Goal: Task Accomplishment & Management: Complete application form

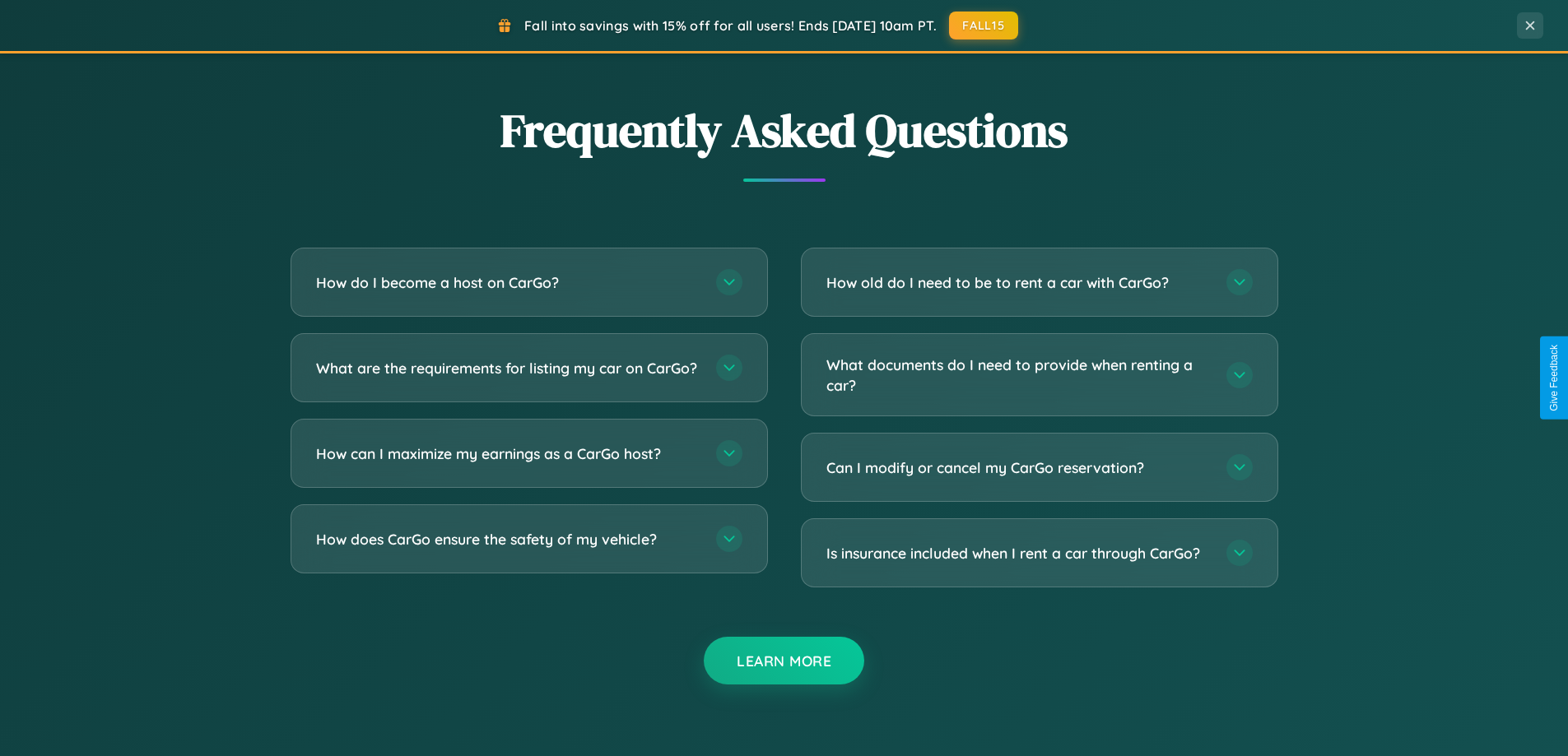
scroll to position [3166, 0]
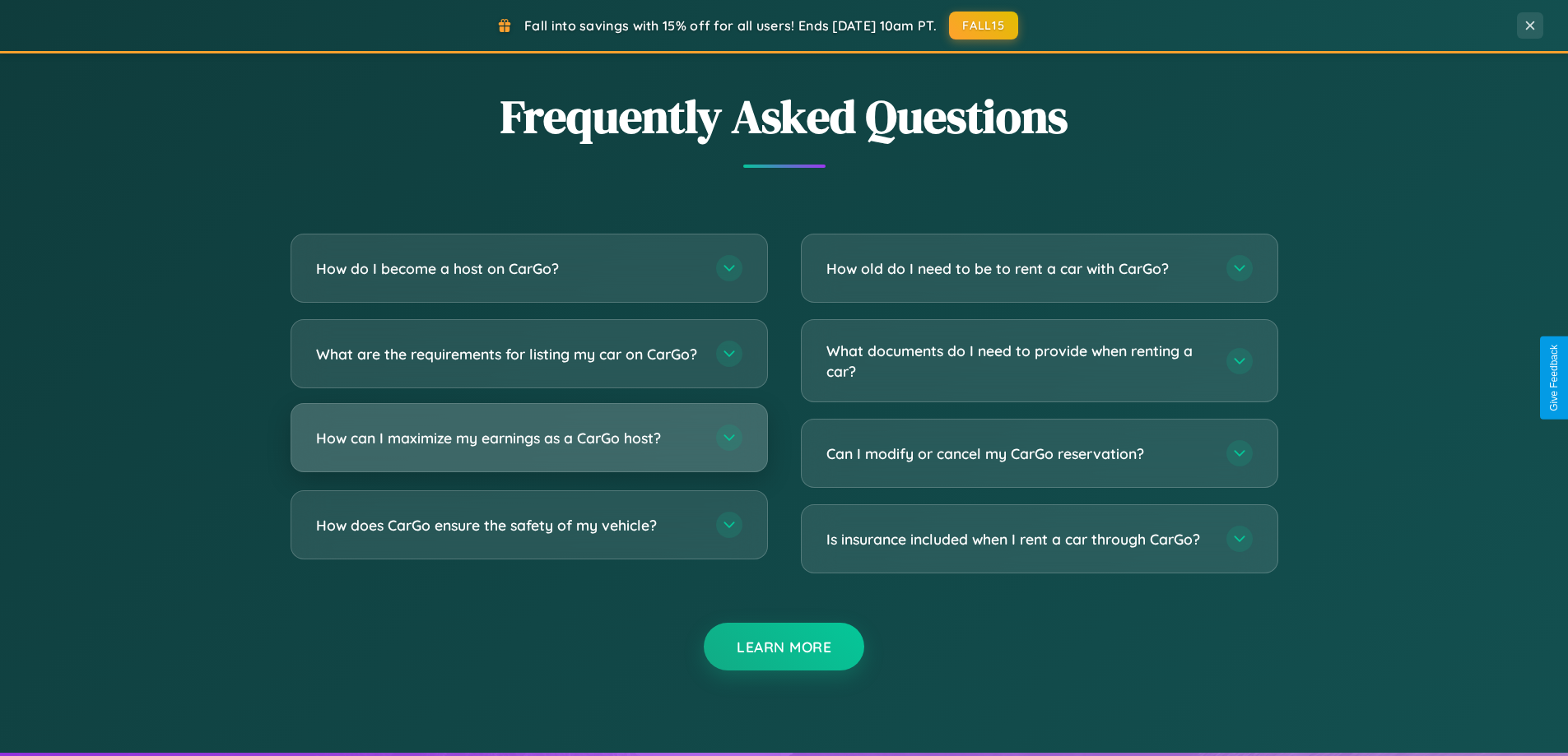
click at [529, 448] on h3 "How can I maximize my earnings as a CarGo host?" at bounding box center [508, 438] width 383 height 21
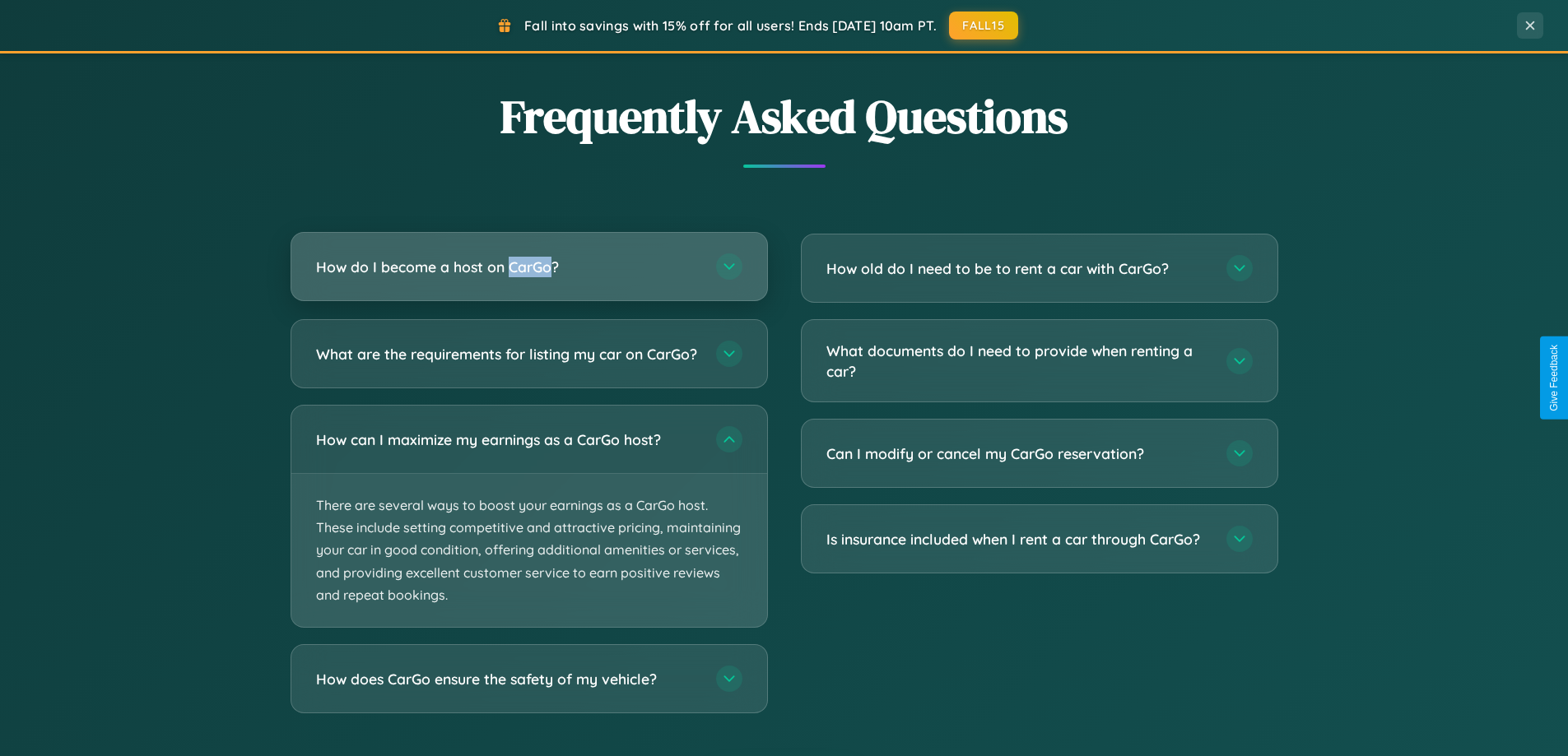
click at [529, 267] on h3 "How do I become a host on CarGo?" at bounding box center [508, 267] width 383 height 21
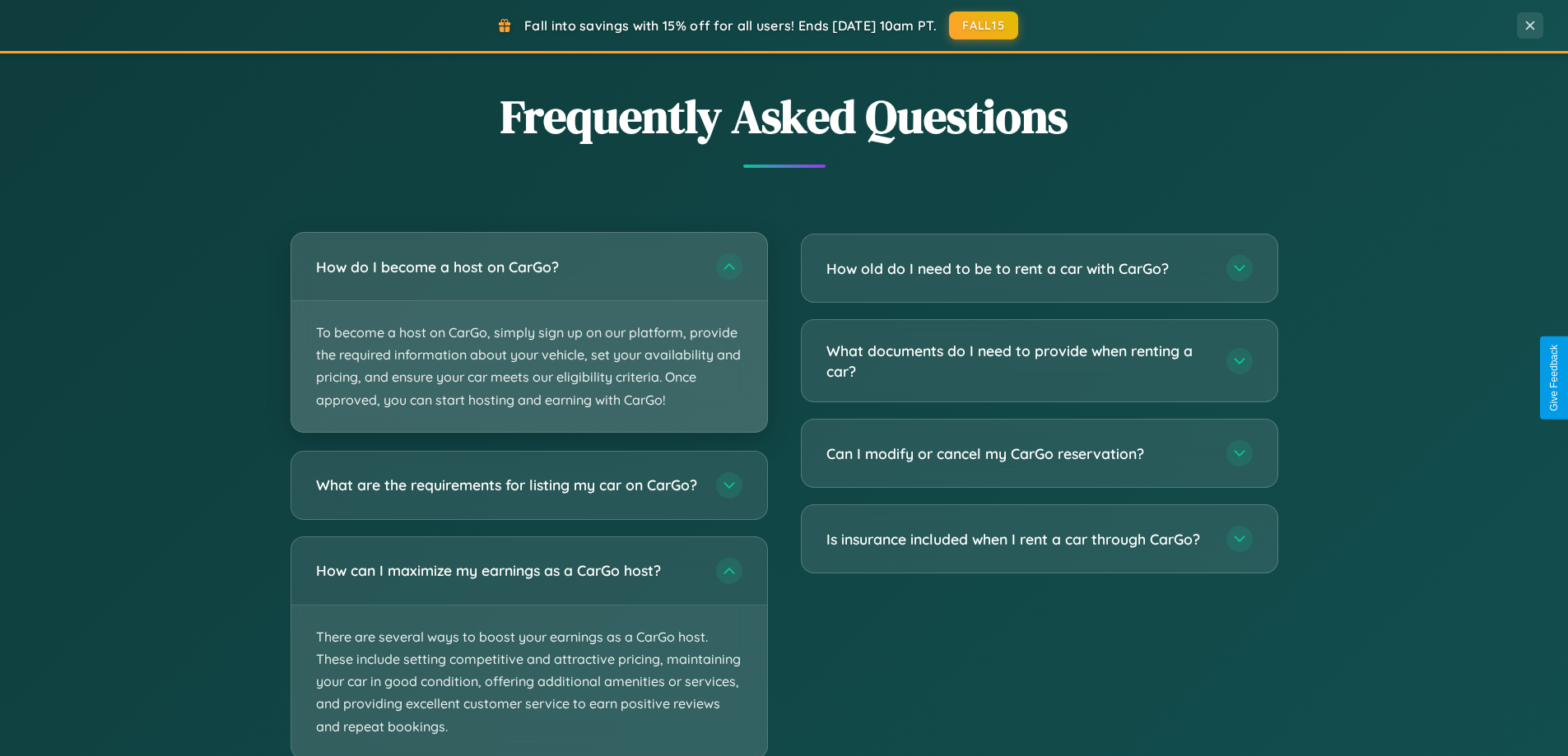
click at [529, 331] on p "To become a host on CarGo, simply sign up on our platform, provide the required…" at bounding box center [529, 366] width 476 height 130
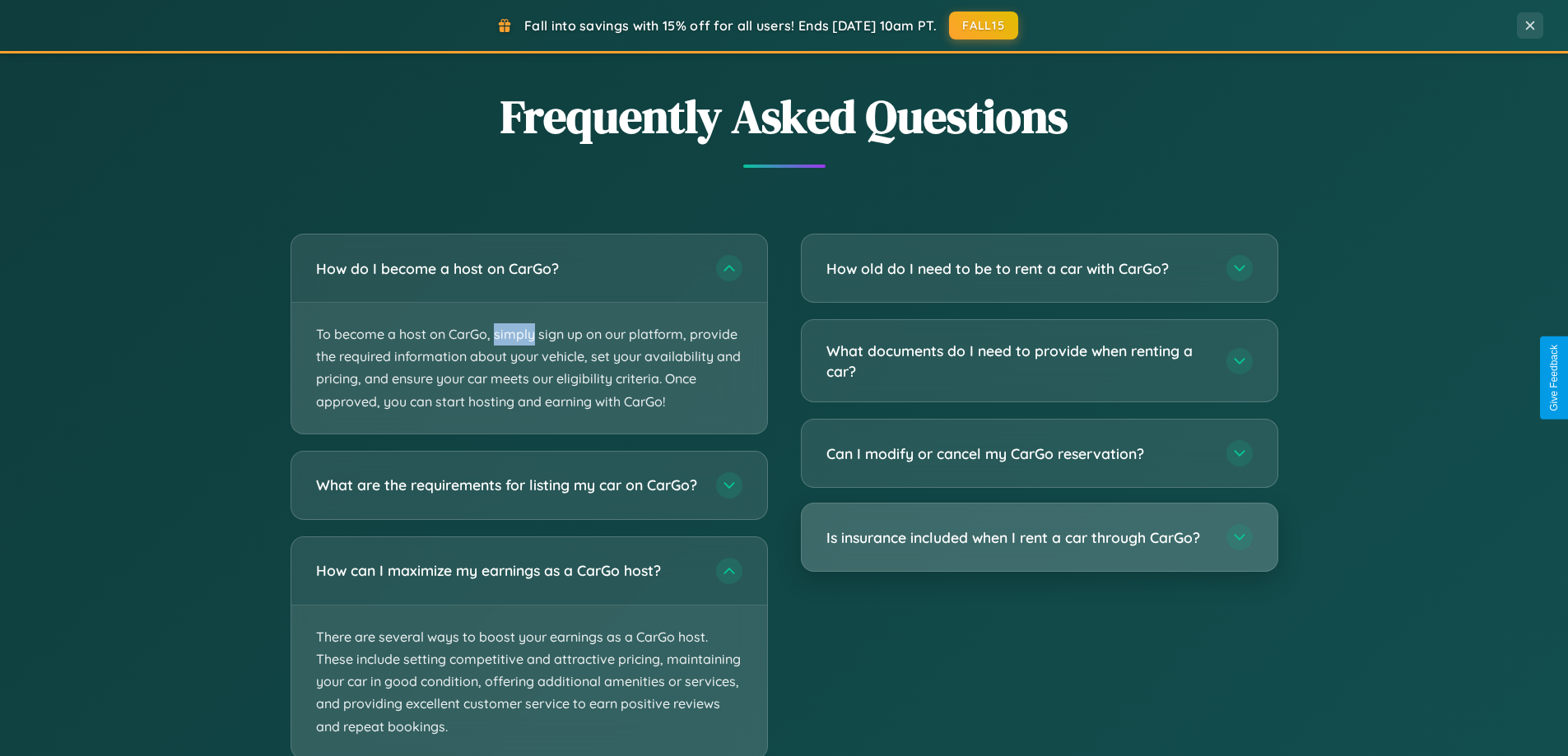
click at [1039, 539] on h3 "Is insurance included when I rent a car through CarGo?" at bounding box center [1018, 538] width 383 height 21
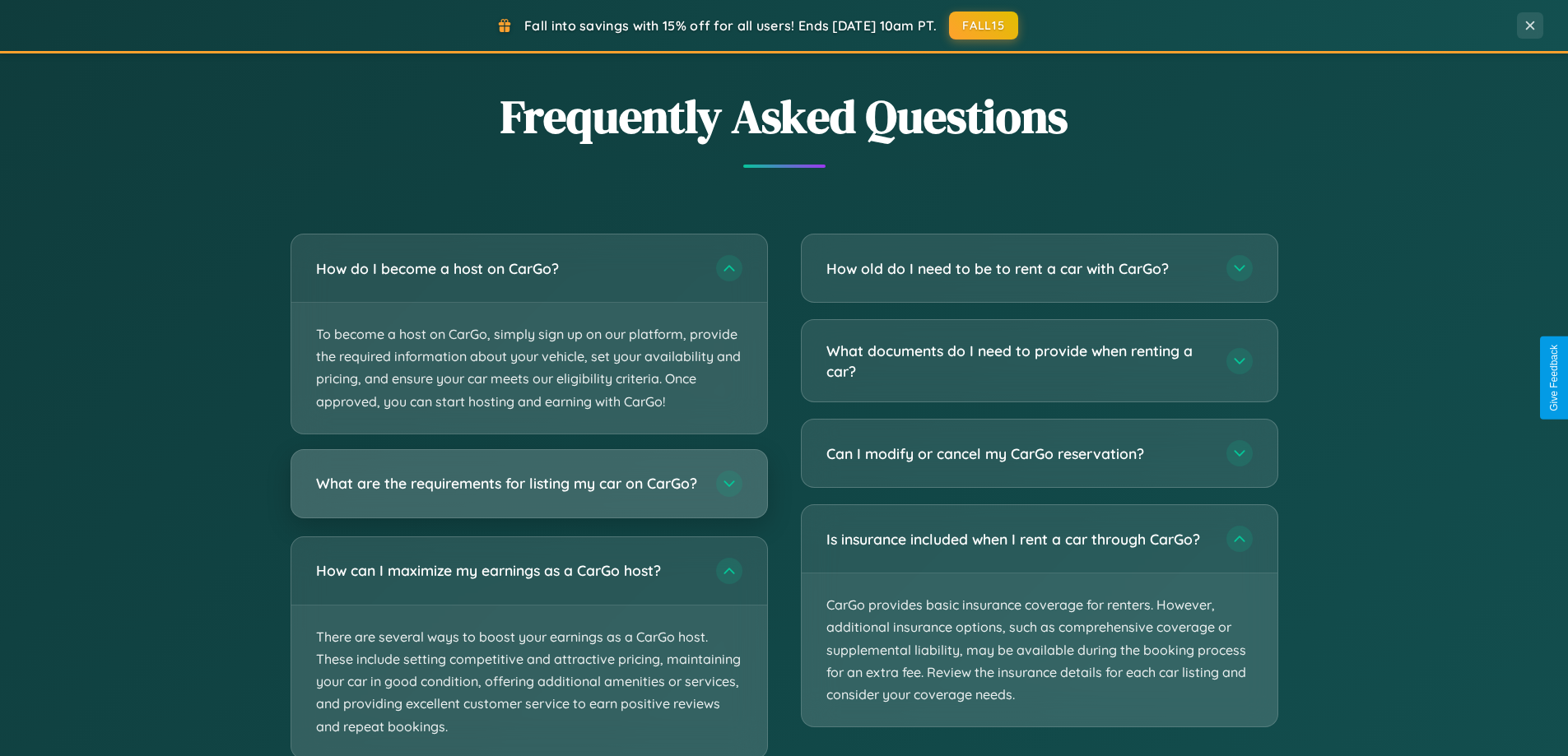
click at [529, 492] on h3 "What are the requirements for listing my car on CarGo?" at bounding box center [508, 483] width 383 height 21
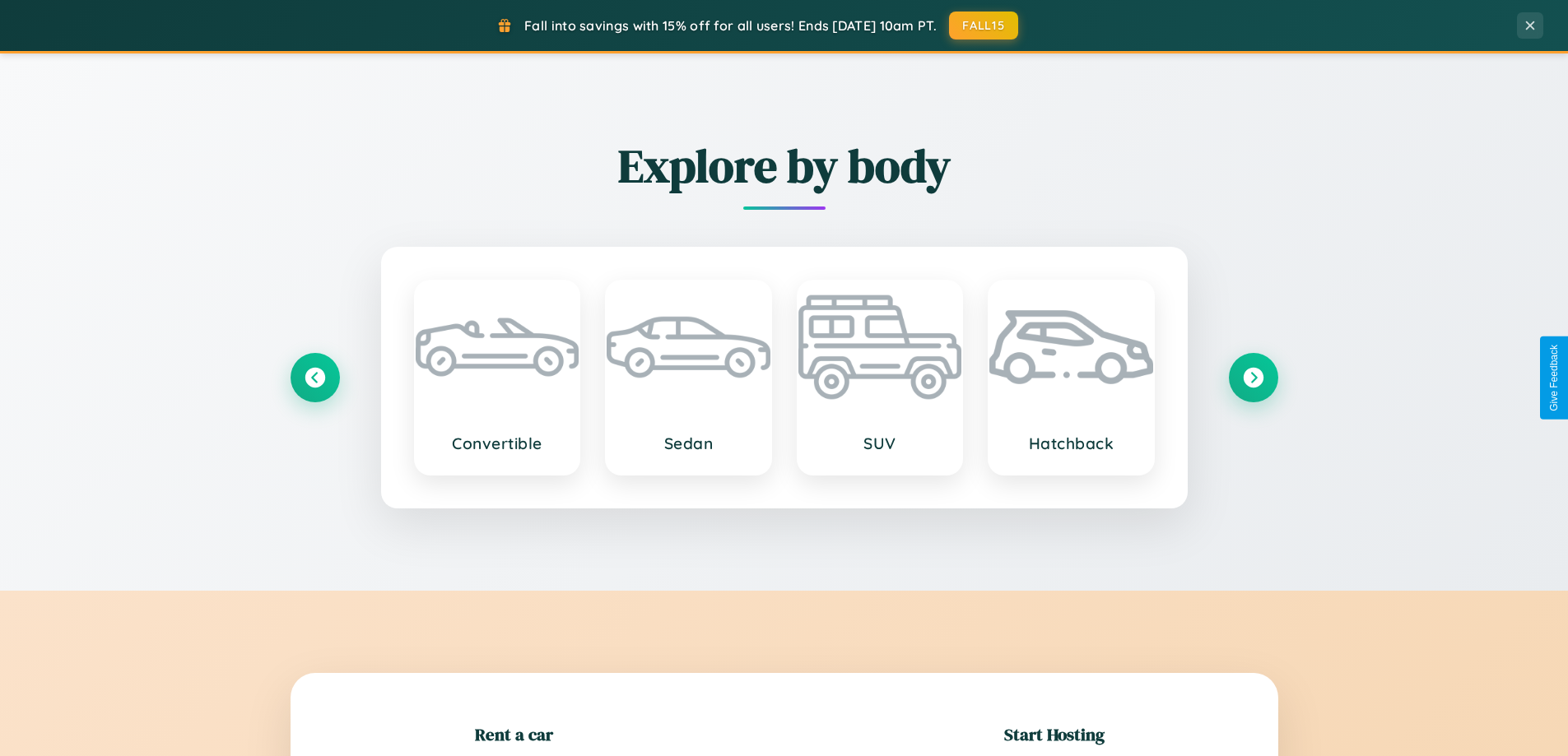
scroll to position [355, 0]
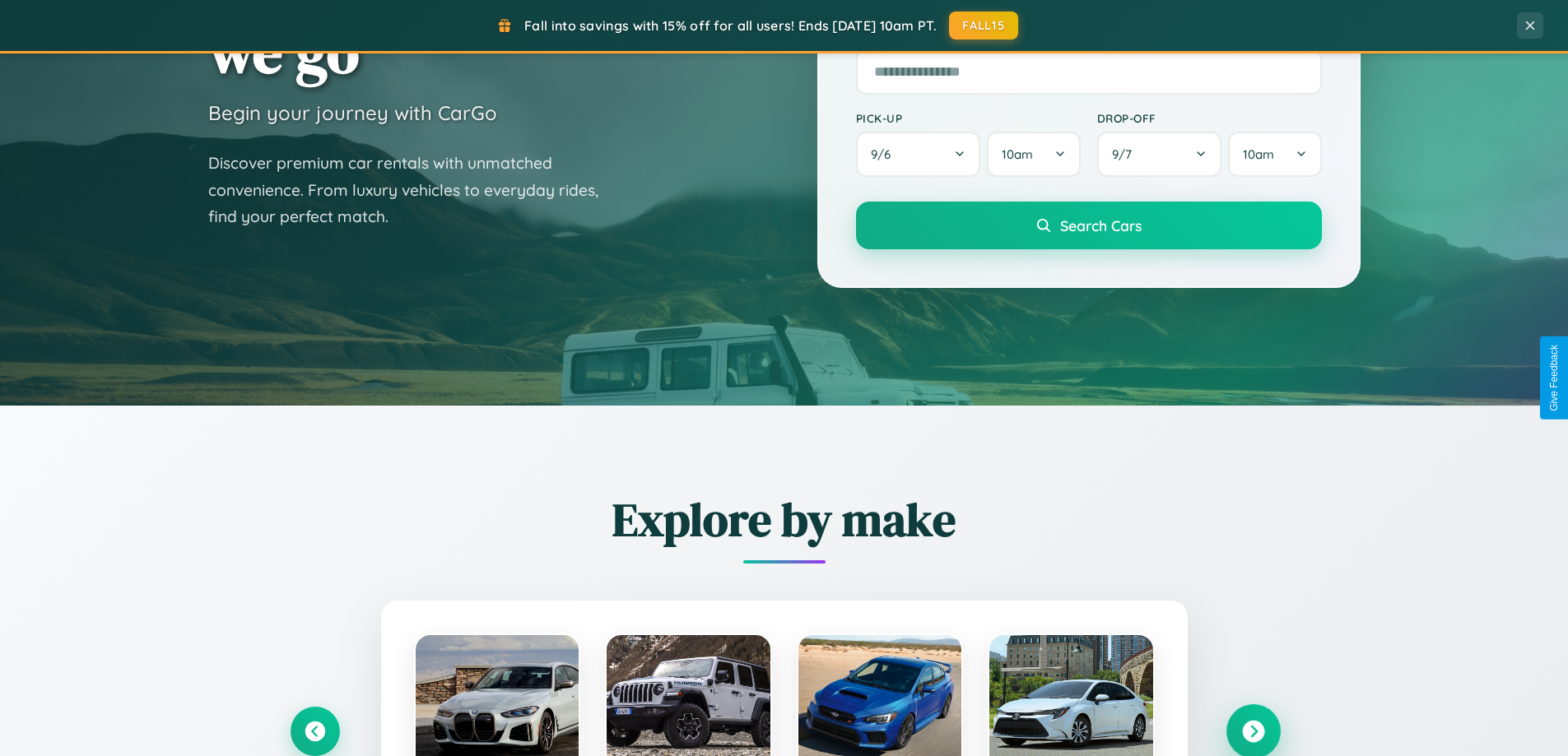
click at [1253, 732] on icon at bounding box center [1253, 732] width 23 height 23
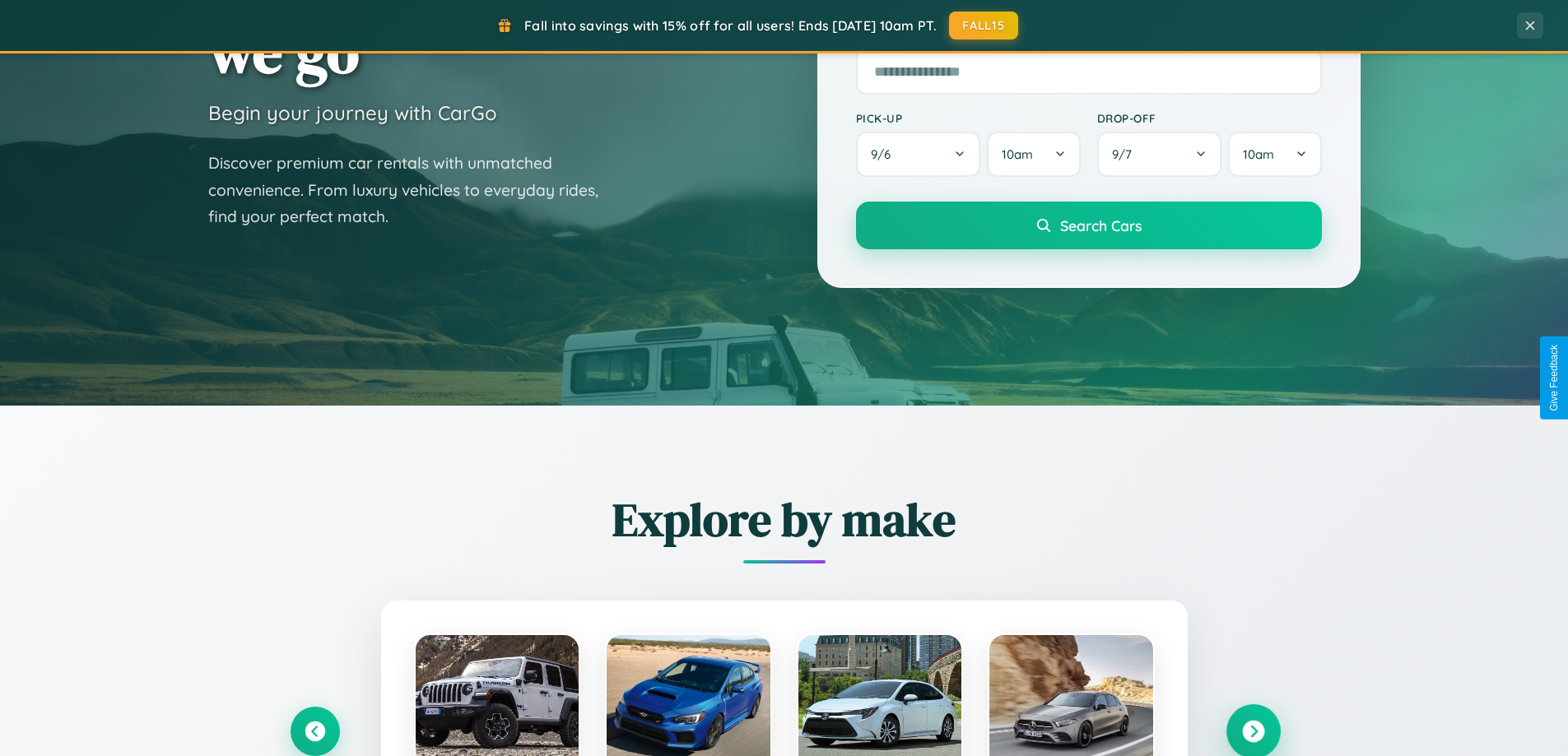
click at [1253, 730] on icon at bounding box center [1253, 732] width 23 height 23
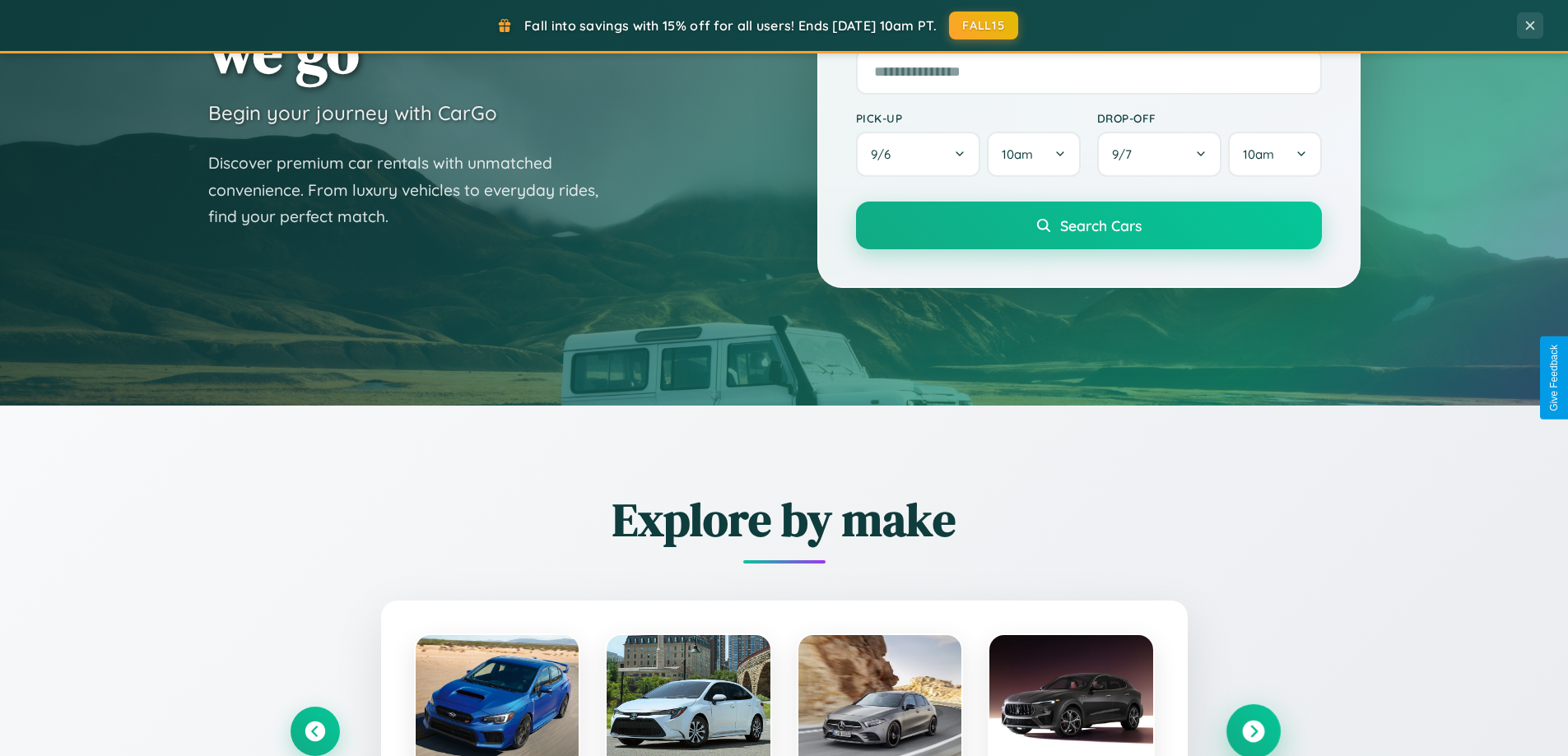
click at [1253, 730] on icon at bounding box center [1253, 732] width 23 height 23
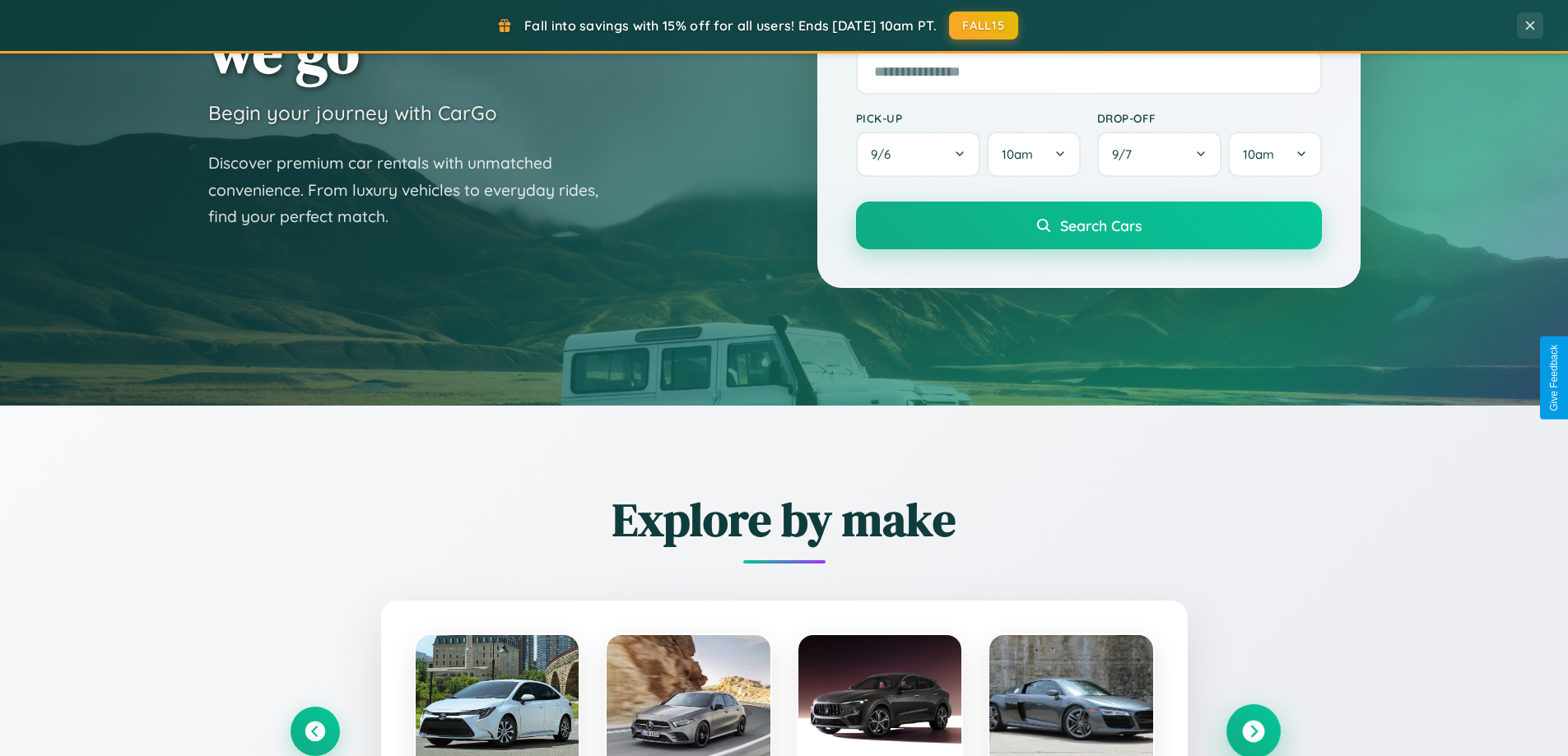
click at [1253, 730] on icon at bounding box center [1253, 732] width 23 height 23
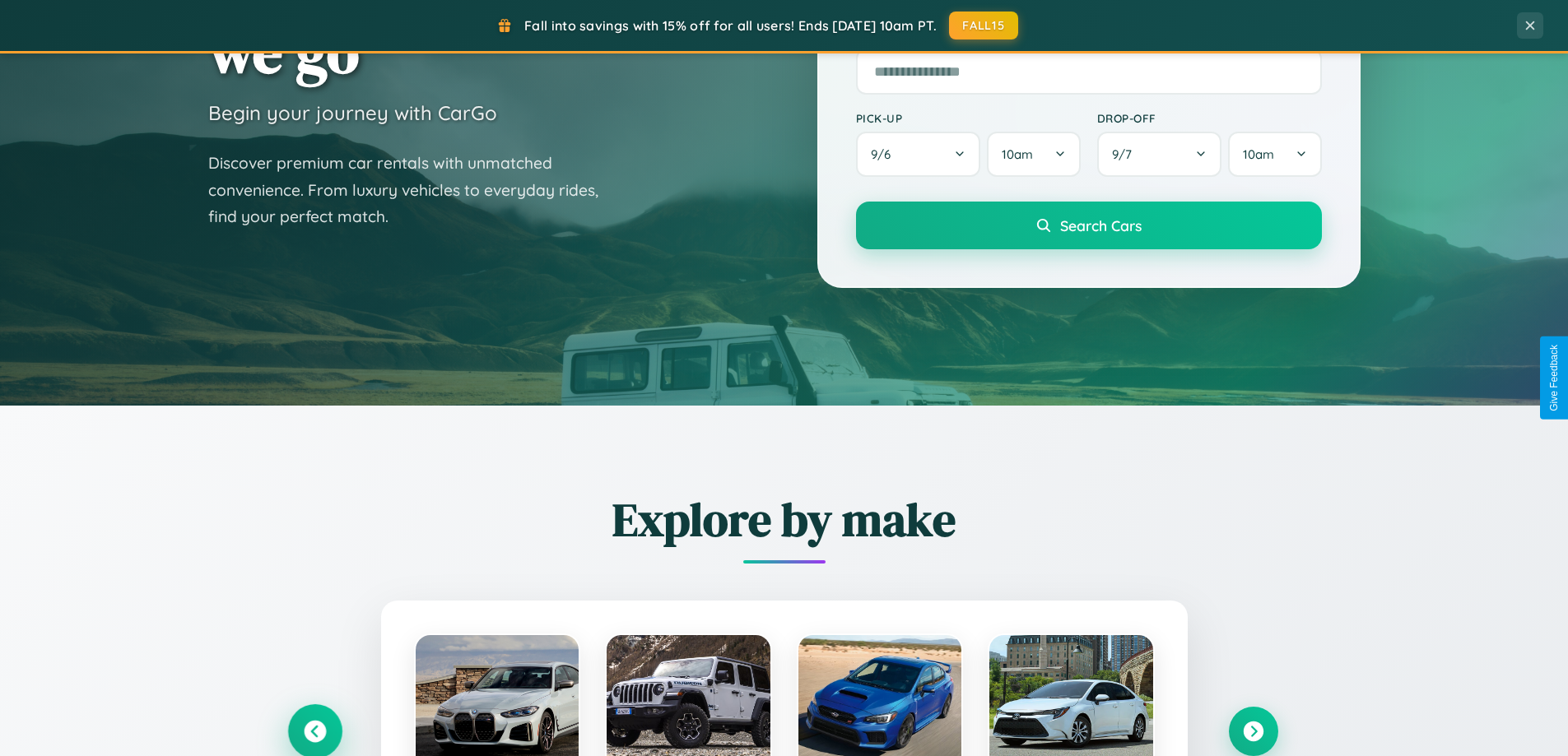
click at [315, 731] on icon at bounding box center [315, 732] width 23 height 23
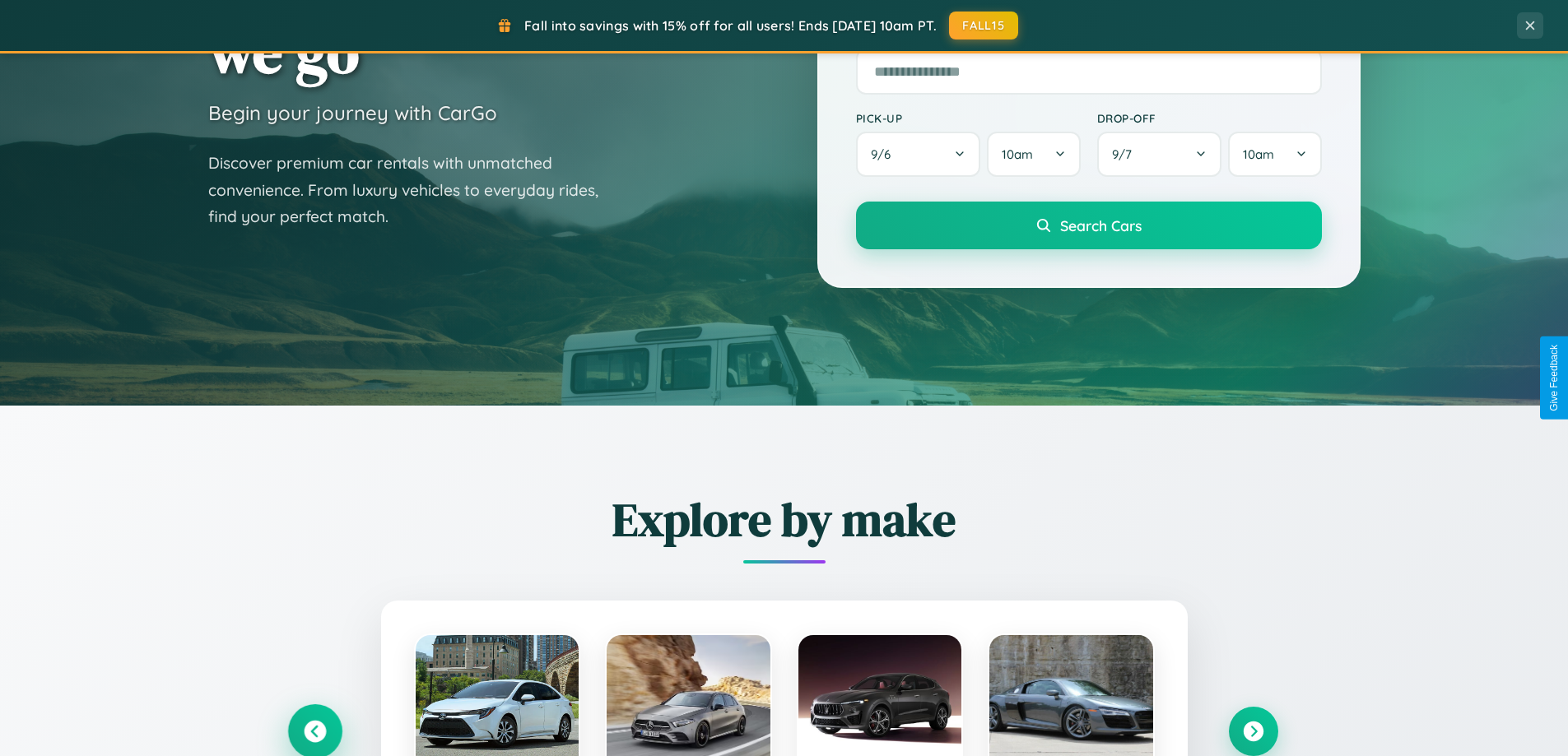
scroll to position [2643, 0]
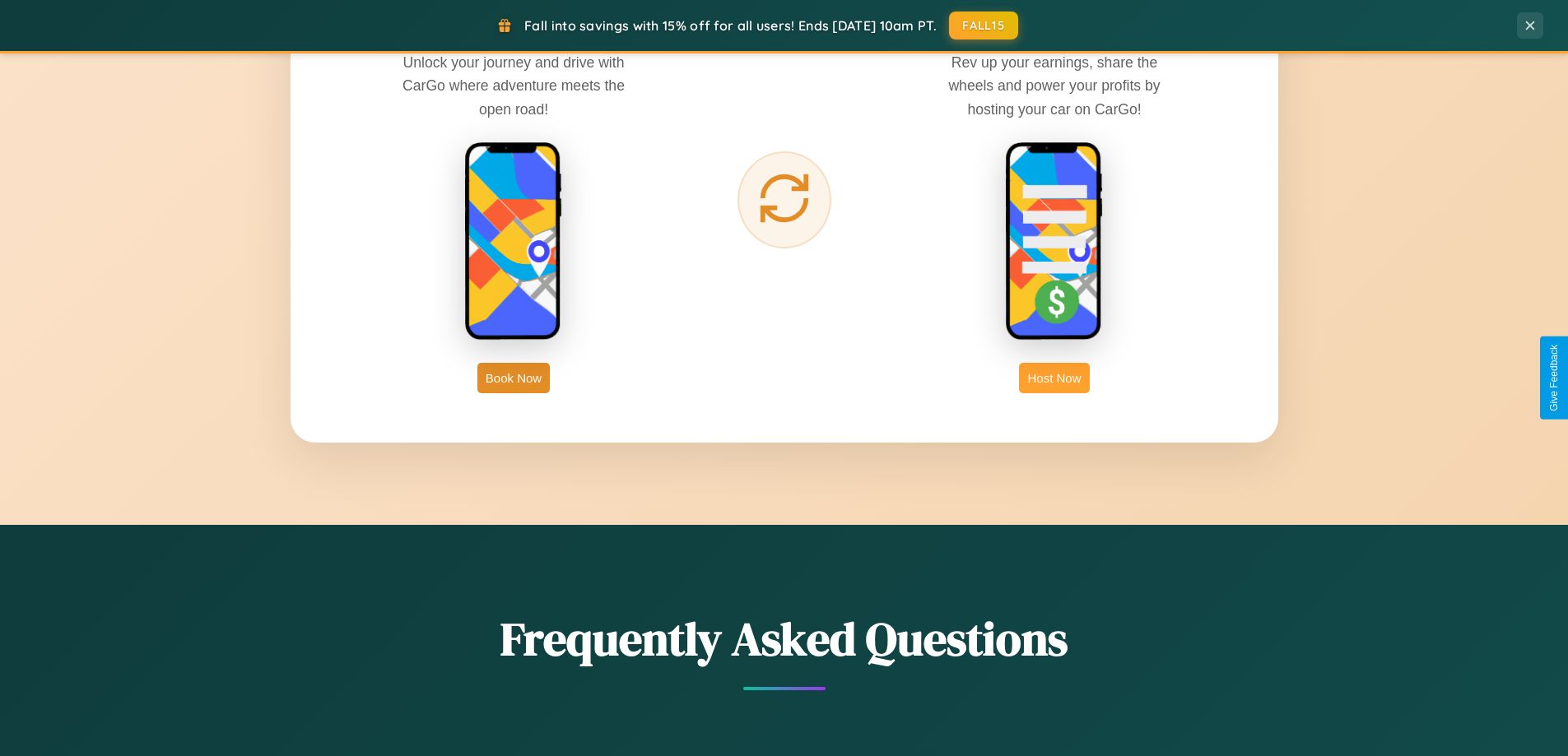
click at [1054, 378] on button "Host Now" at bounding box center [1054, 378] width 70 height 30
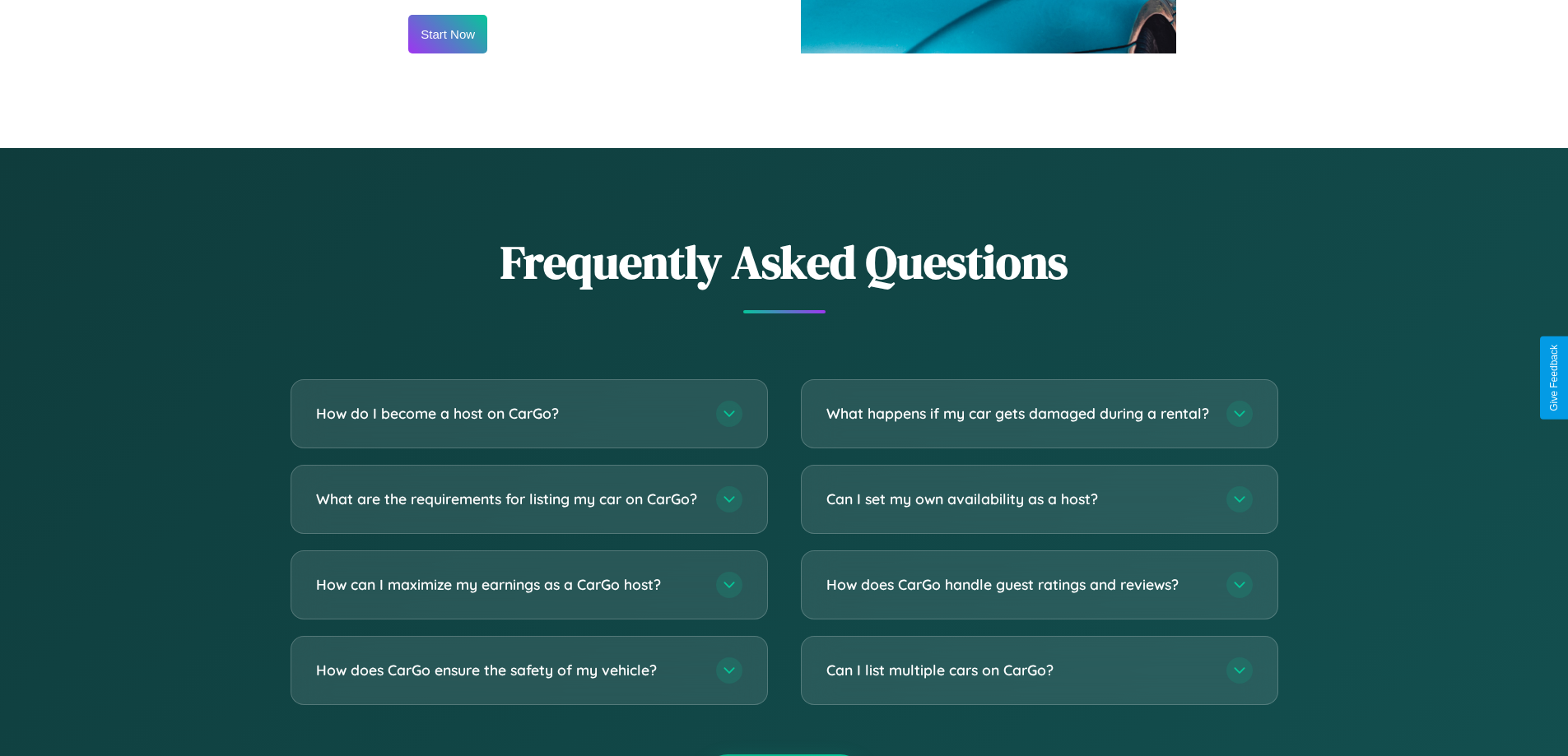
scroll to position [2224, 0]
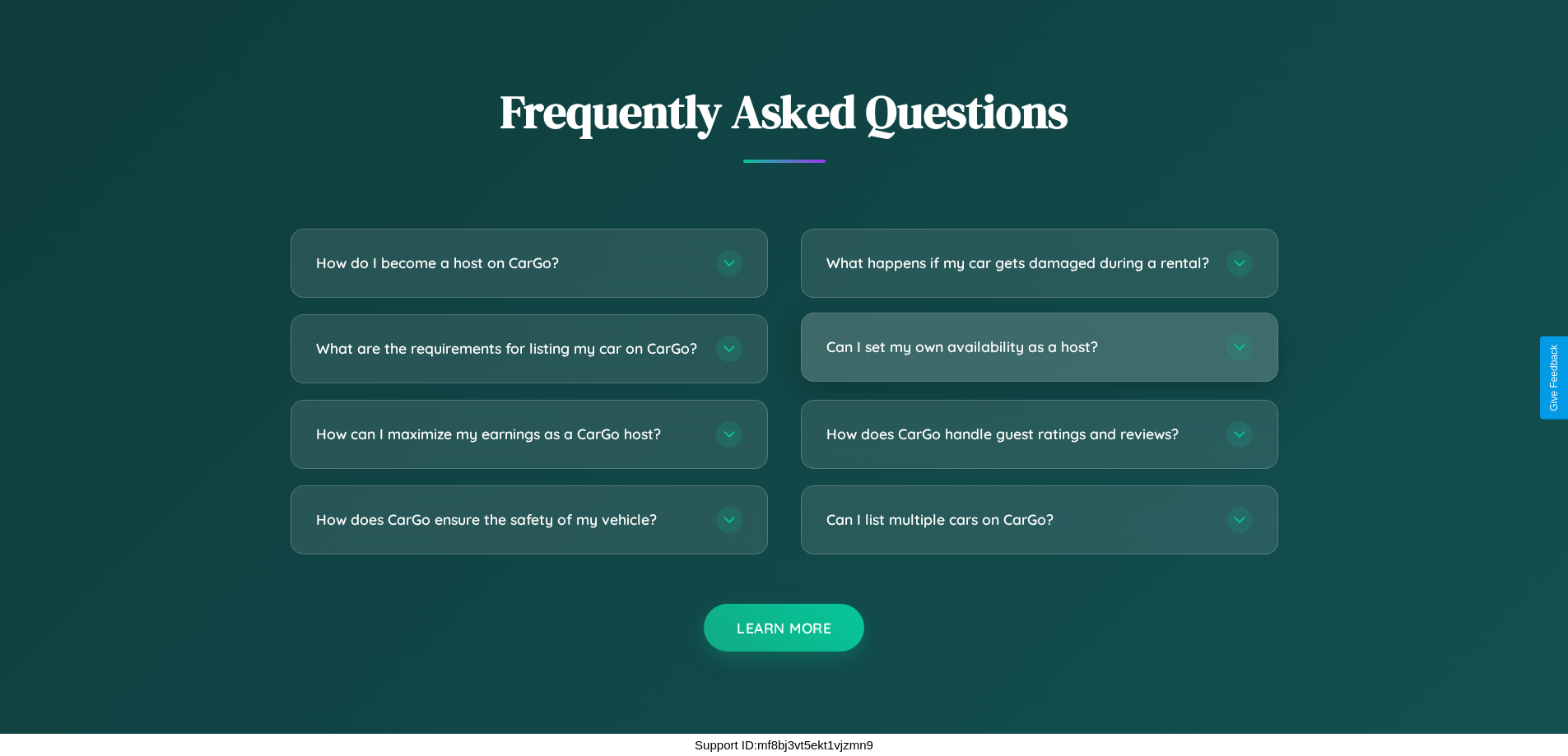
click at [1039, 346] on h3 "Can I set my own availability as a host?" at bounding box center [1018, 346] width 383 height 21
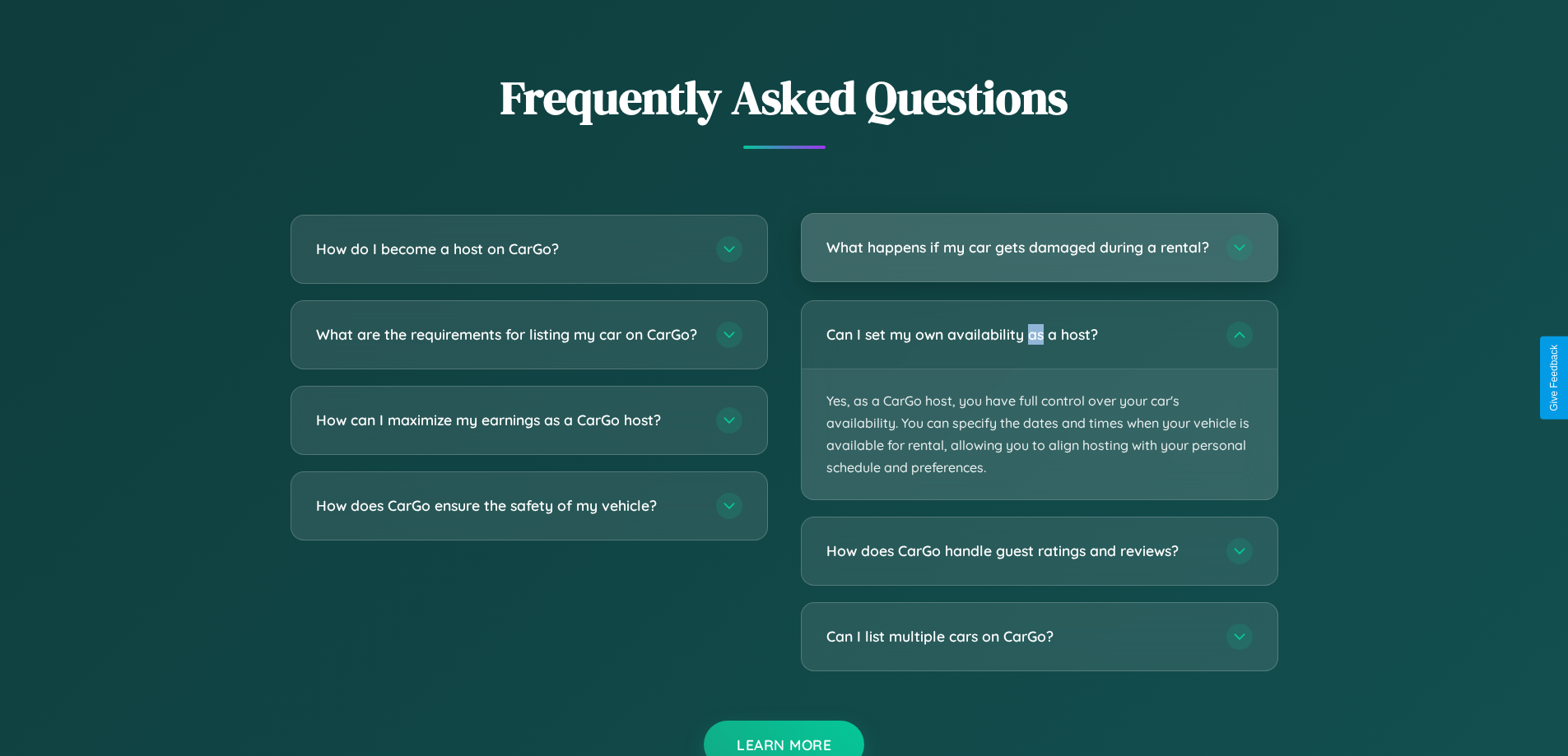
click at [1039, 255] on h3 "What happens if my car gets damaged during a rental?" at bounding box center [1018, 247] width 383 height 21
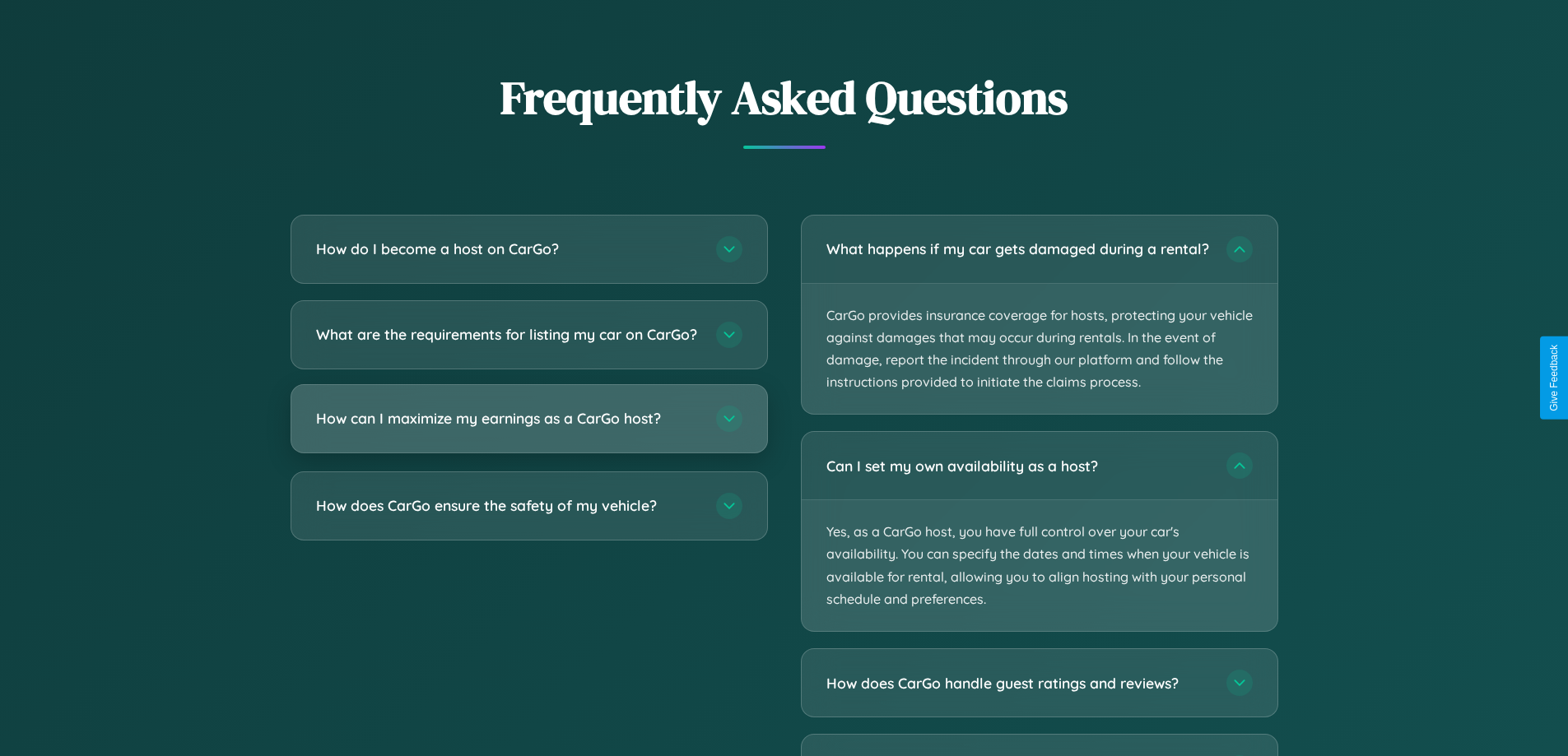
click at [529, 429] on h3 "How can I maximize my earnings as a CarGo host?" at bounding box center [508, 418] width 383 height 21
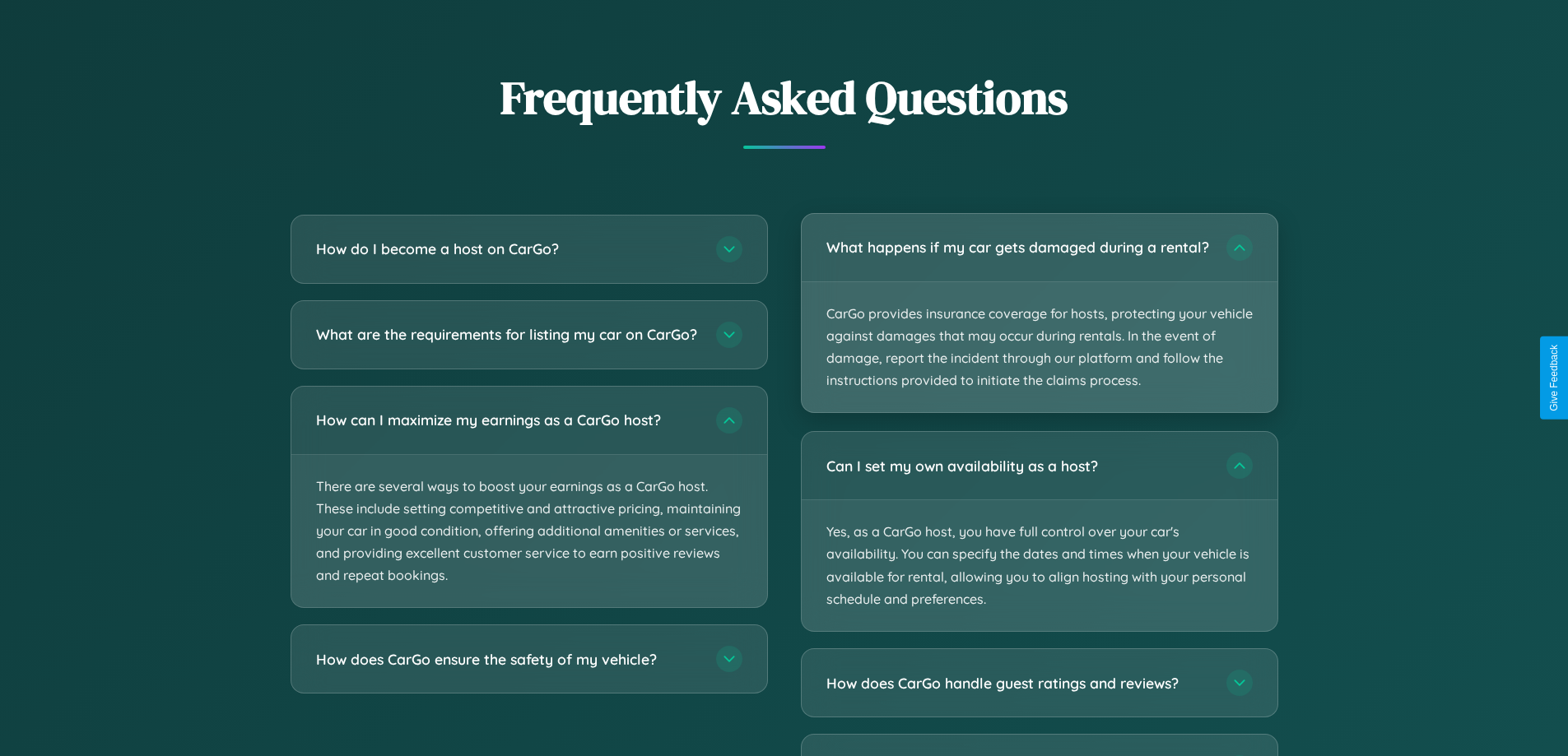
click at [1039, 320] on p "CarGo provides insurance coverage for hosts, protecting your vehicle against da…" at bounding box center [1039, 347] width 476 height 130
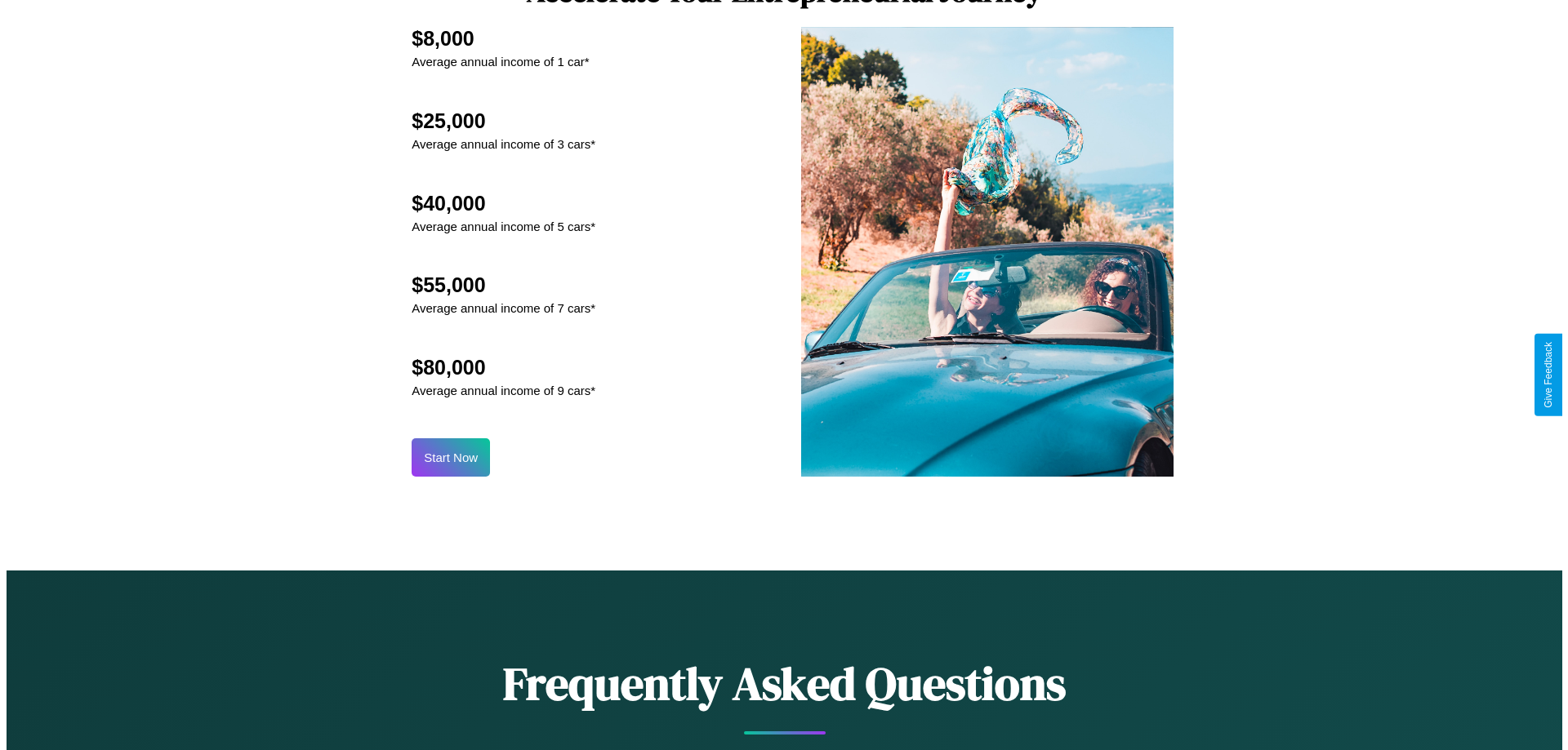
scroll to position [0, 0]
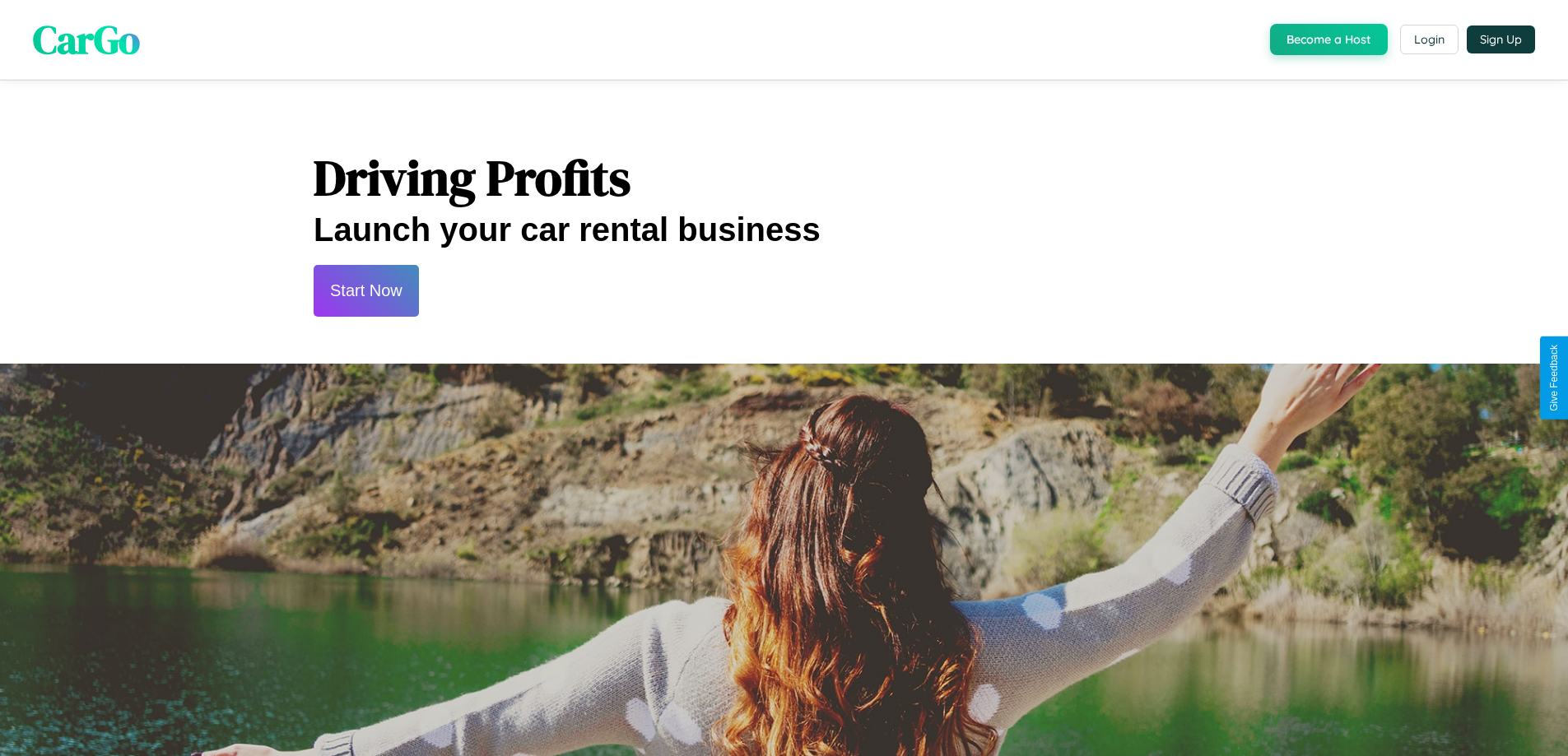
click at [366, 290] on button "Start Now" at bounding box center [366, 291] width 105 height 52
